Goal: Information Seeking & Learning: Learn about a topic

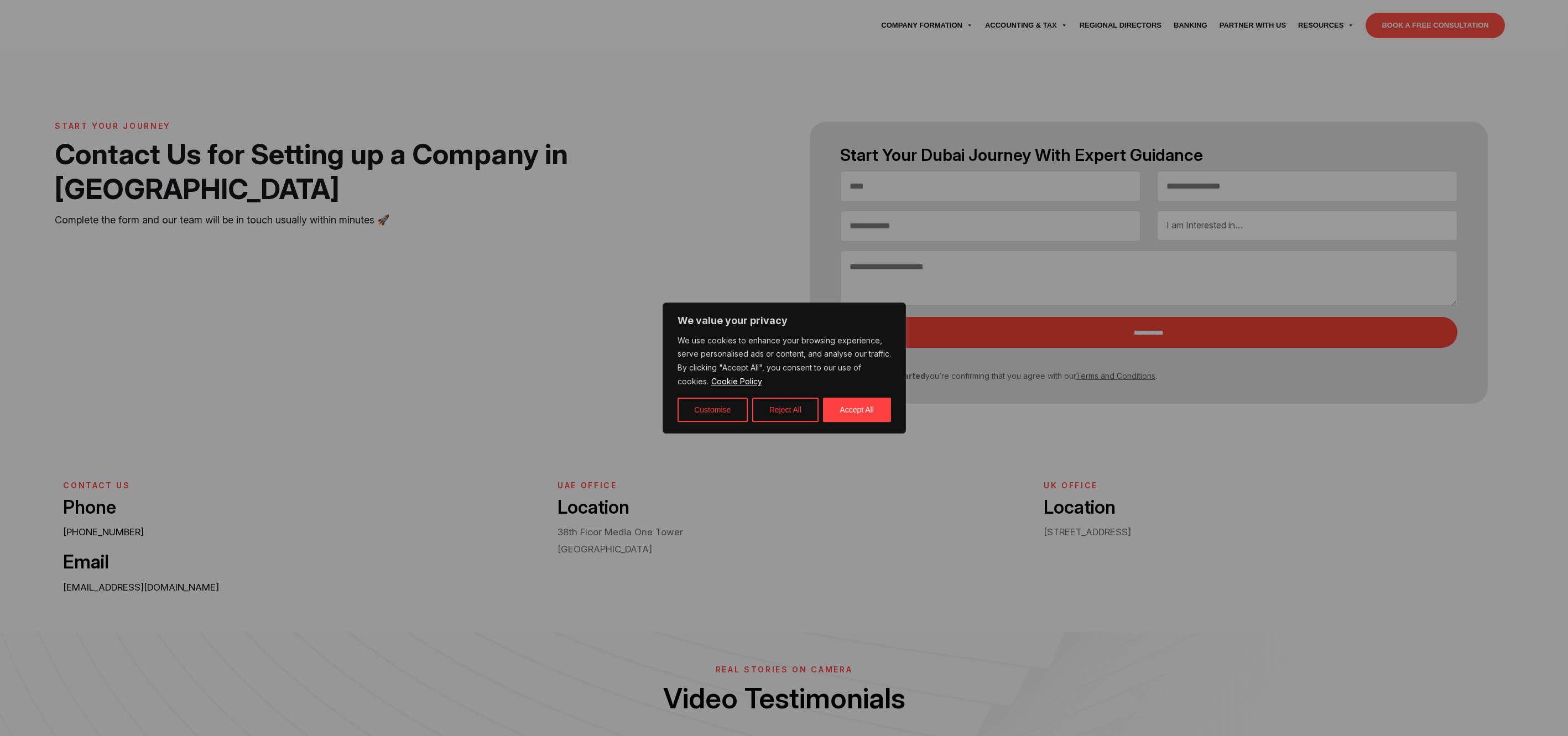
select select "Contact form"
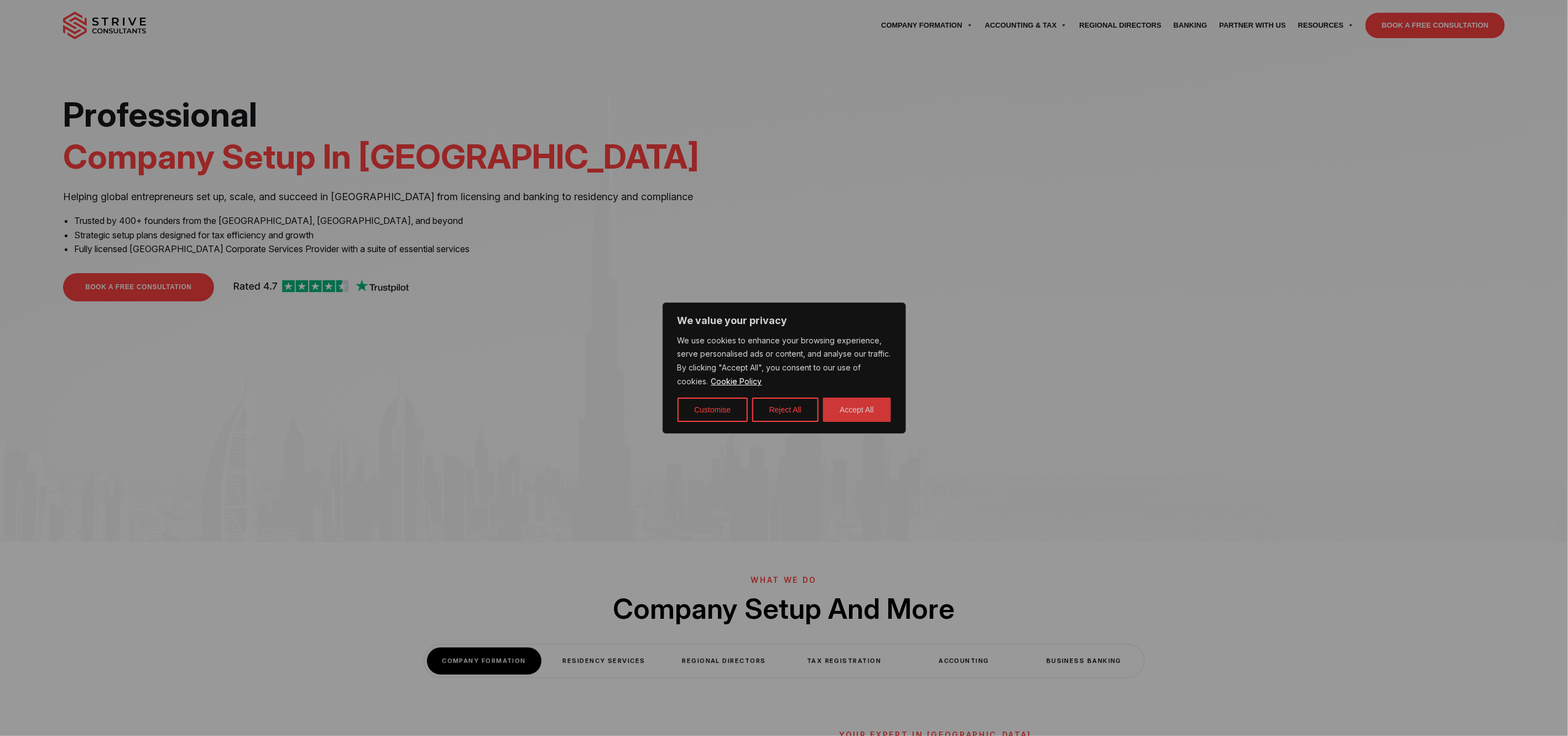
click at [843, 415] on button "Accept All" at bounding box center [857, 410] width 68 height 24
